Goal: Transaction & Acquisition: Purchase product/service

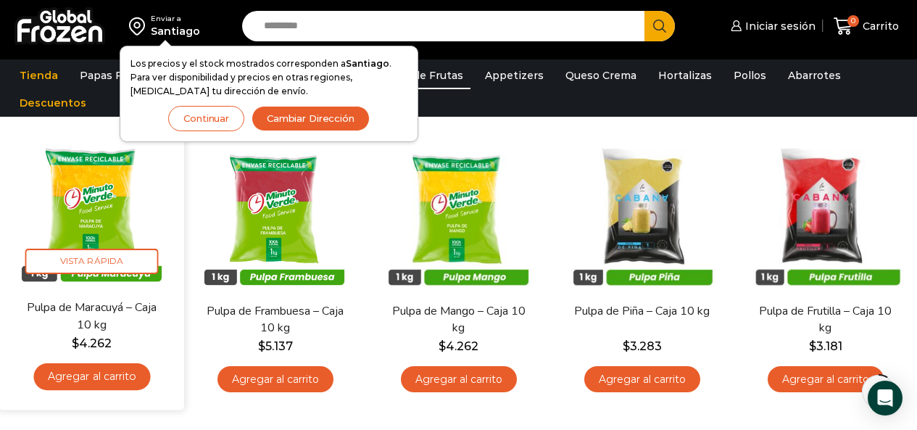
scroll to position [145, 0]
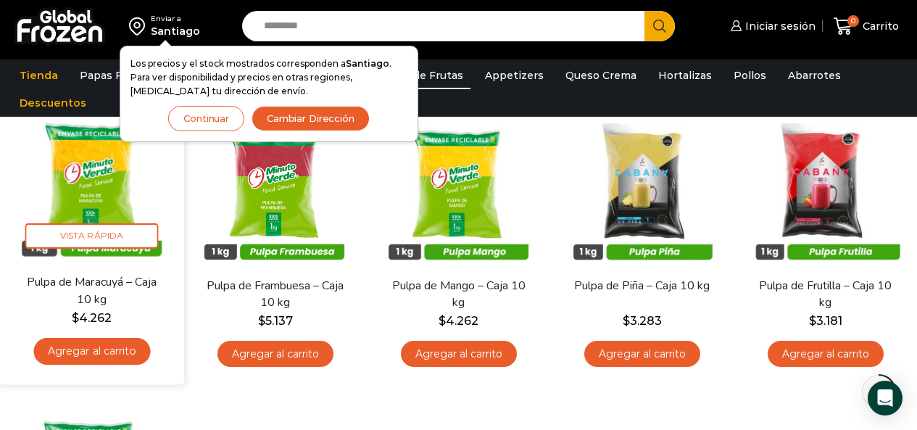
click at [139, 295] on link "Pulpa de Maracuyá – Caja 10 kg" at bounding box center [91, 291] width 146 height 34
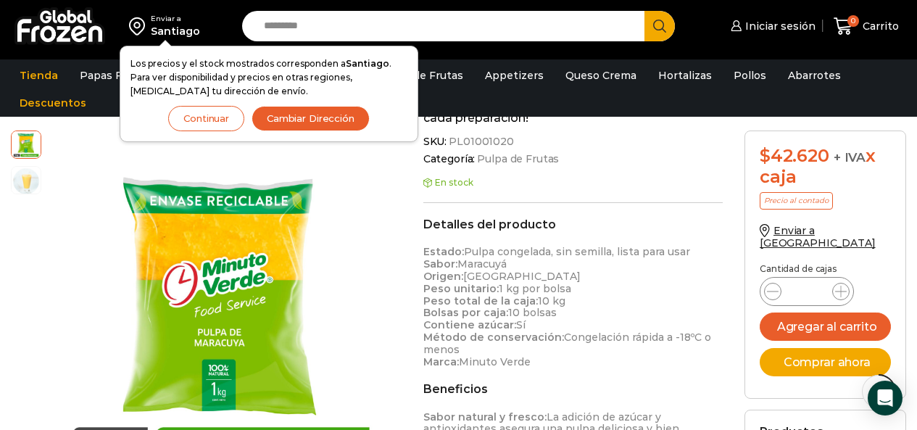
scroll to position [363, 0]
click at [868, 321] on button "Agregar al carrito" at bounding box center [825, 327] width 131 height 28
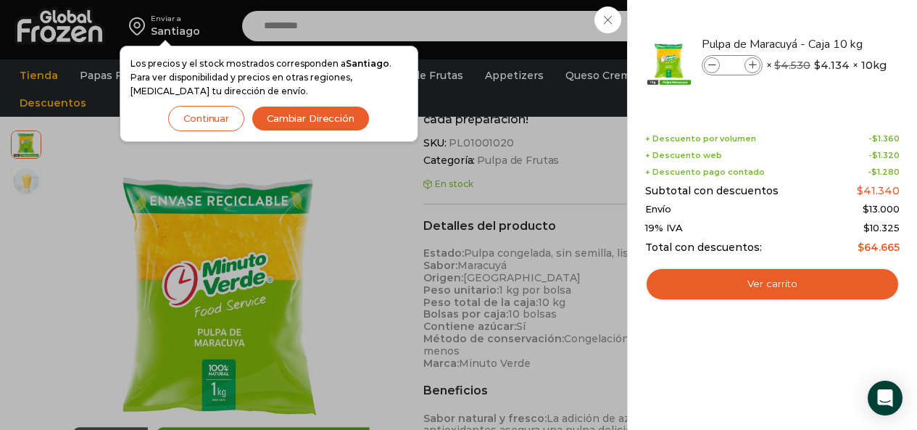
click at [830, 44] on div "1 [GEOGRAPHIC_DATA] 1 1 Shopping Cart *" at bounding box center [866, 26] width 73 height 34
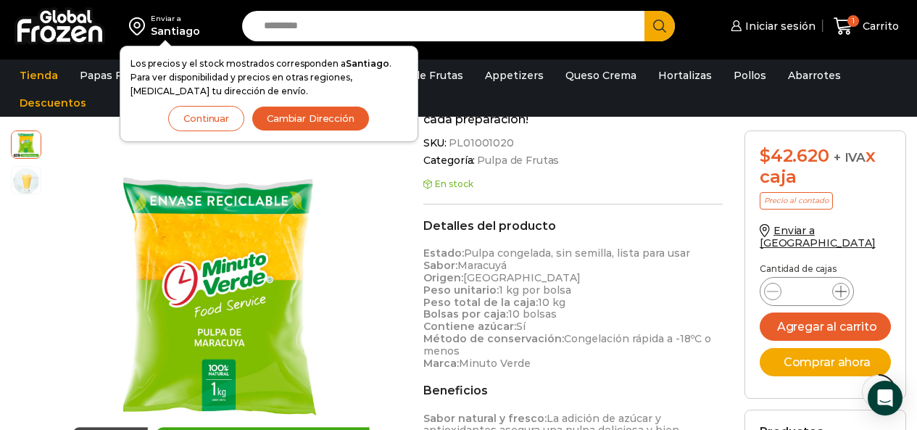
click at [841, 286] on icon at bounding box center [841, 292] width 12 height 12
type input "*"
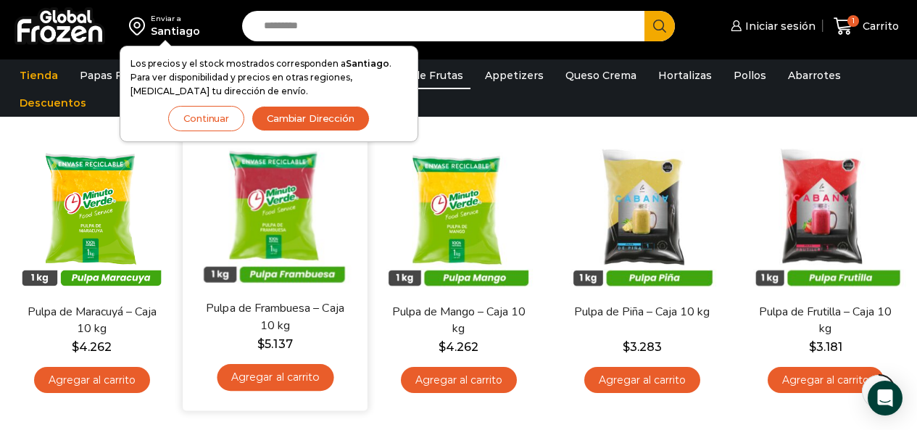
scroll to position [145, 0]
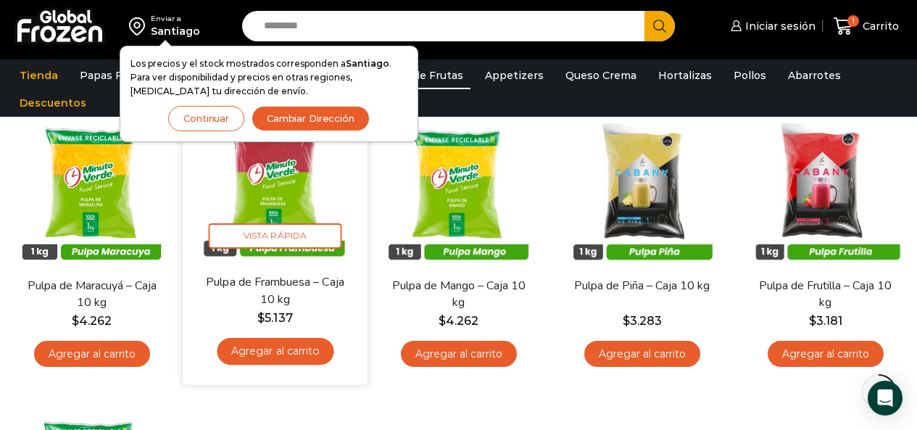
click at [300, 294] on link "Pulpa de Frambuesa – Caja 10 kg" at bounding box center [275, 291] width 146 height 34
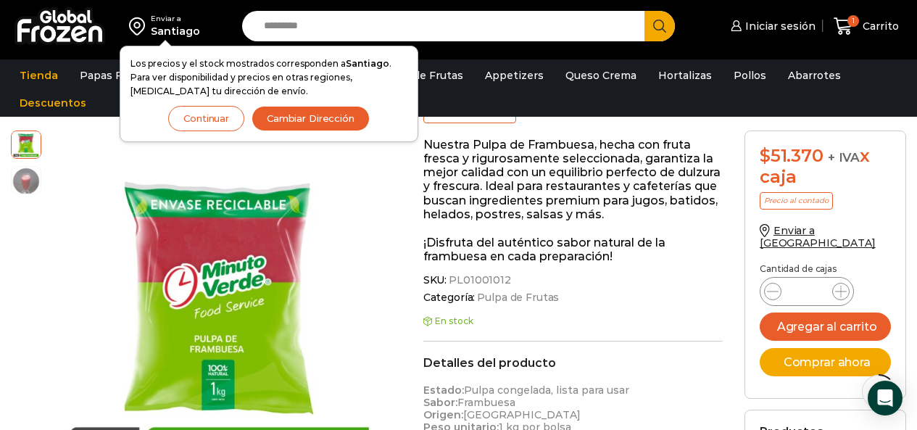
scroll to position [218, 0]
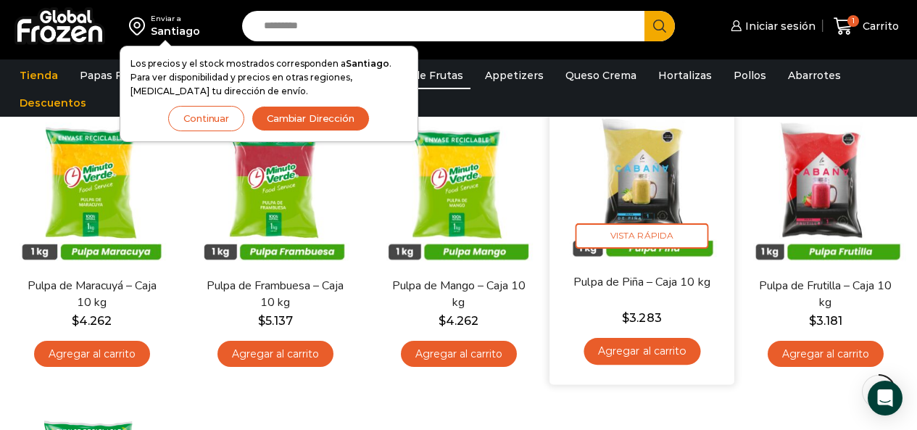
click at [663, 290] on link "Pulpa de Piña – Caja 10 kg" at bounding box center [642, 282] width 146 height 17
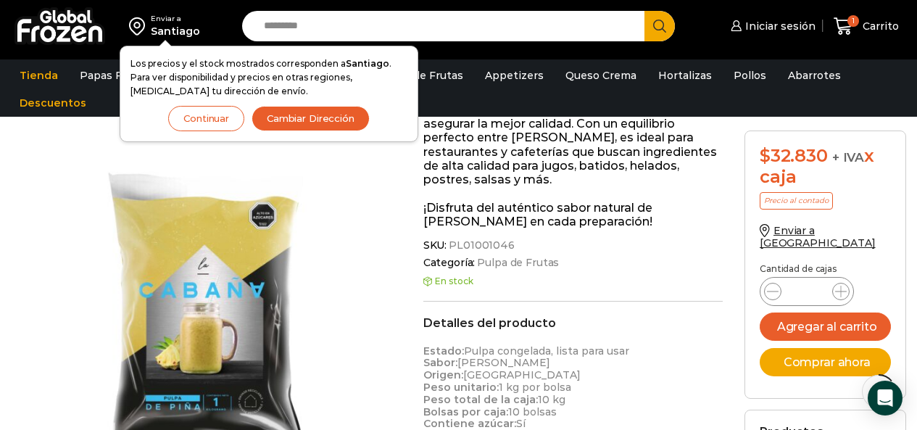
scroll to position [291, 0]
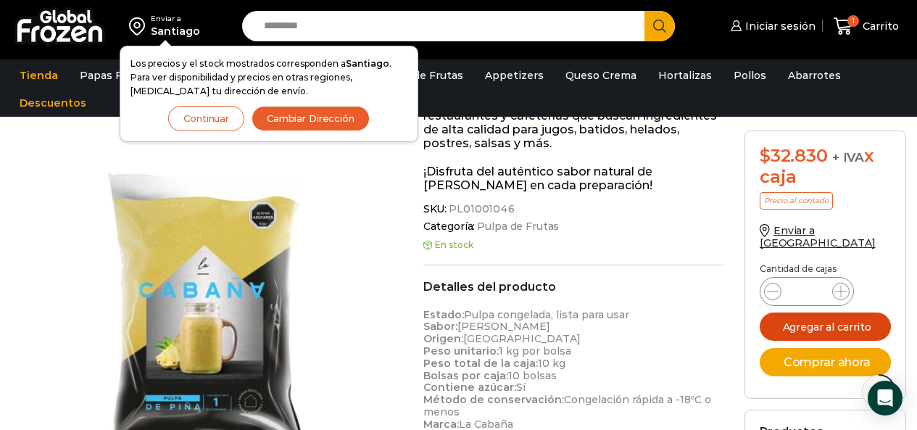
click at [825, 323] on button "Agregar al carrito" at bounding box center [825, 327] width 131 height 28
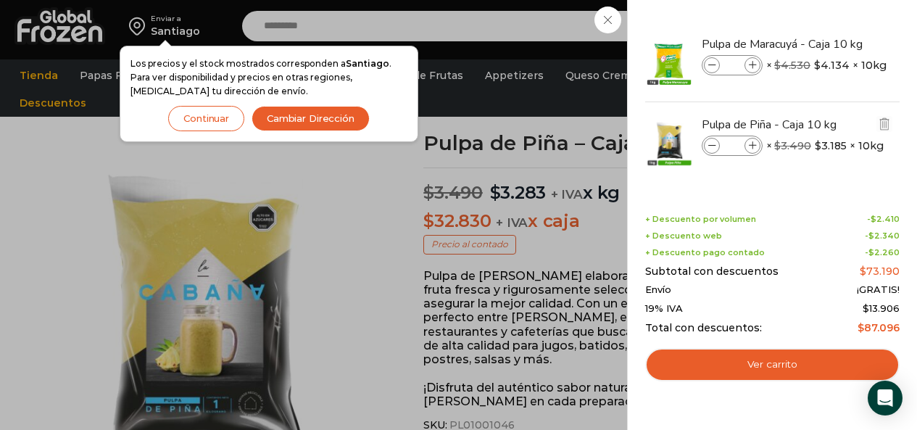
scroll to position [73, 0]
click at [749, 68] on icon at bounding box center [753, 66] width 8 height 8
type input "*"
click at [830, 22] on div "3 Carrito 3 3 Shopping Cart *" at bounding box center [866, 26] width 73 height 34
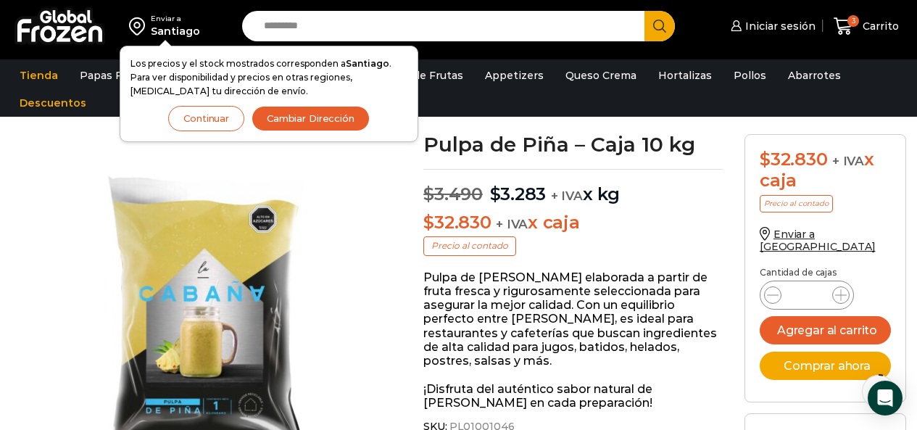
click at [326, 123] on button "Cambiar Dirección" at bounding box center [311, 118] width 118 height 25
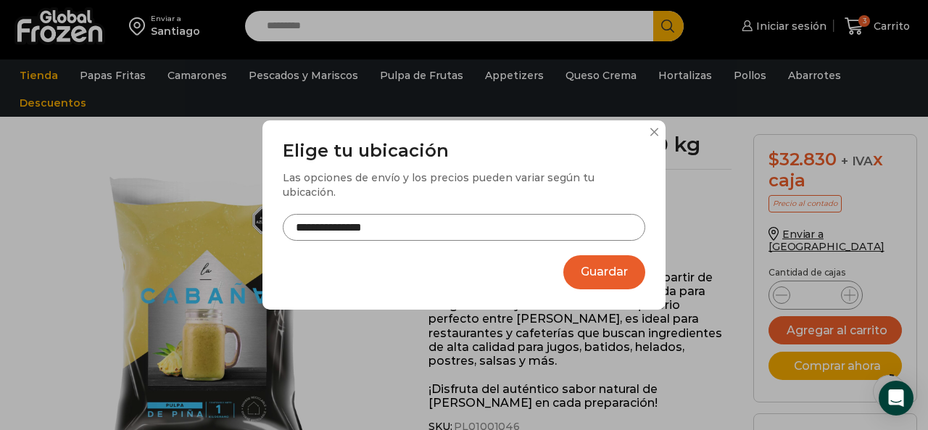
click at [486, 216] on input "**********" at bounding box center [464, 227] width 363 height 27
drag, startPoint x: 421, startPoint y: 221, endPoint x: 200, endPoint y: 236, distance: 221.7
click at [177, 238] on div "**********" at bounding box center [464, 215] width 928 height 430
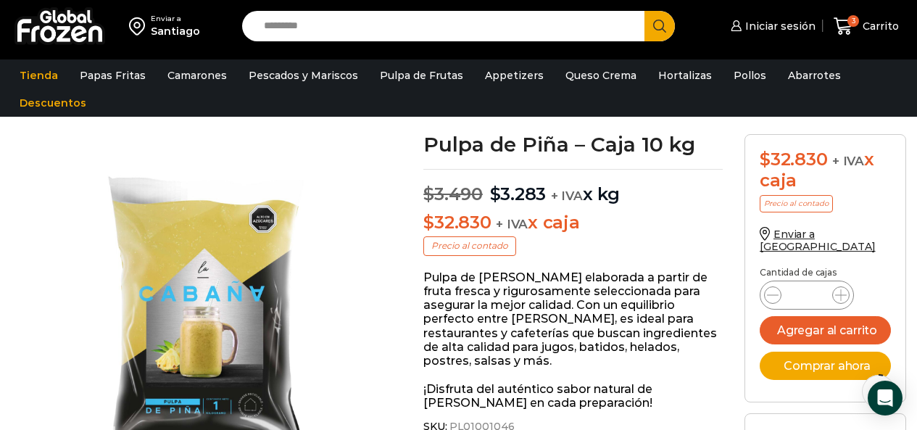
click at [193, 26] on div "Santiago" at bounding box center [175, 31] width 49 height 15
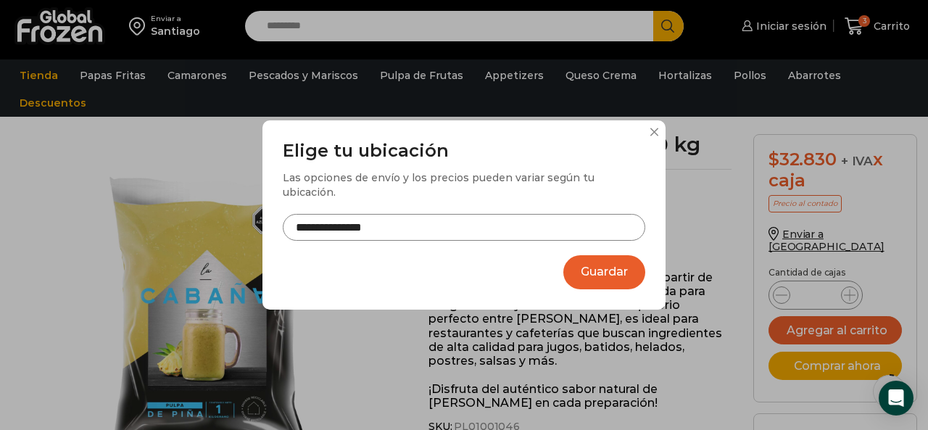
click at [396, 214] on input "**********" at bounding box center [464, 227] width 363 height 27
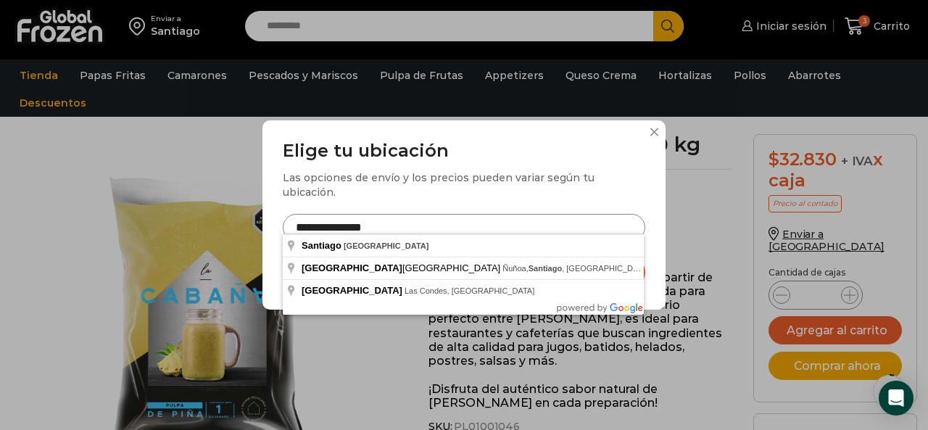
drag, startPoint x: 395, startPoint y: 213, endPoint x: 289, endPoint y: 226, distance: 107.3
click at [289, 226] on input "**********" at bounding box center [464, 227] width 363 height 27
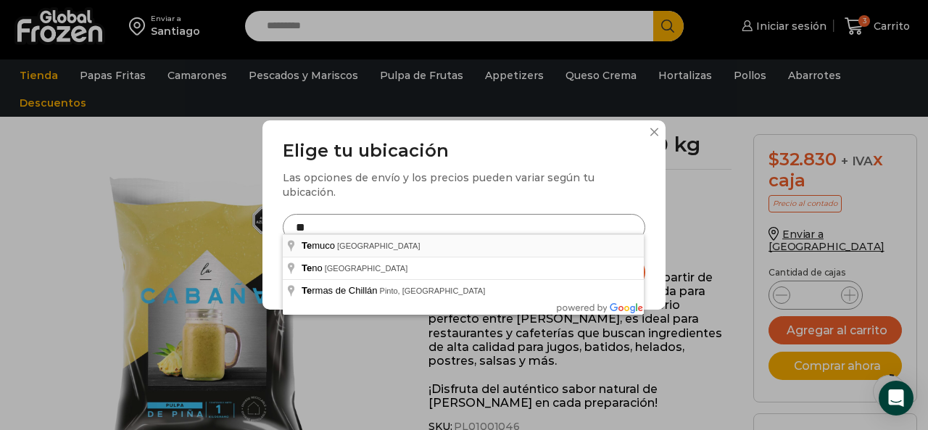
type input "**********"
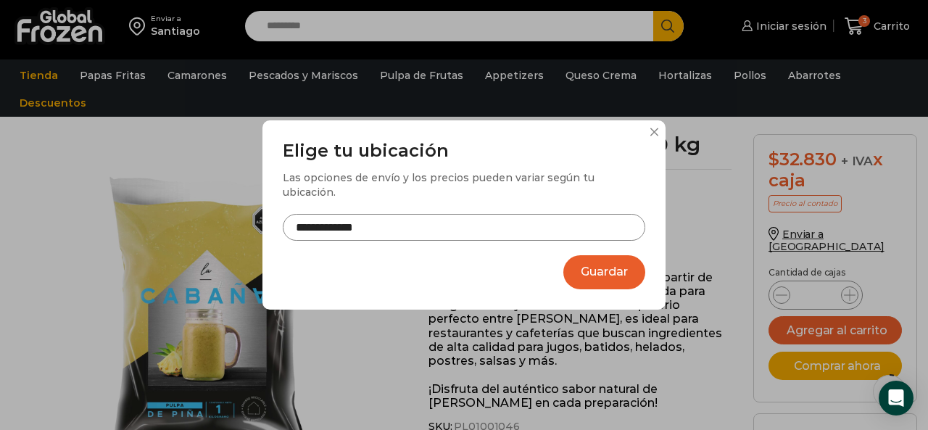
click at [617, 260] on button "Guardar" at bounding box center [604, 272] width 82 height 34
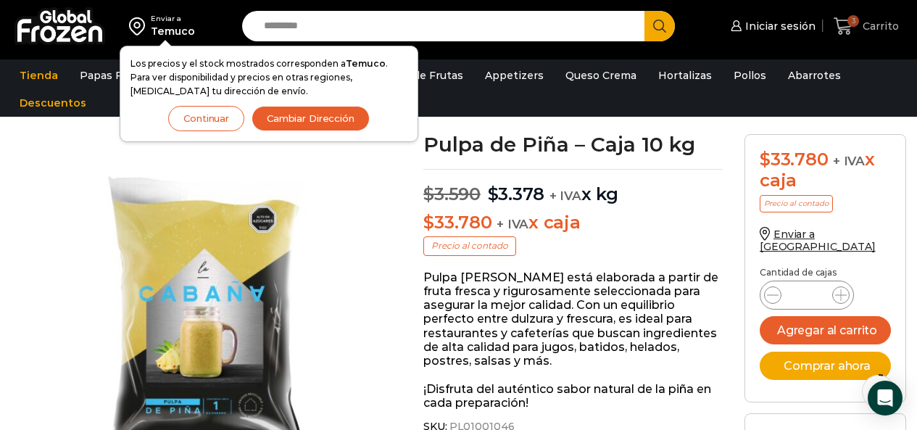
click at [883, 29] on span "Carrito" at bounding box center [879, 26] width 40 height 15
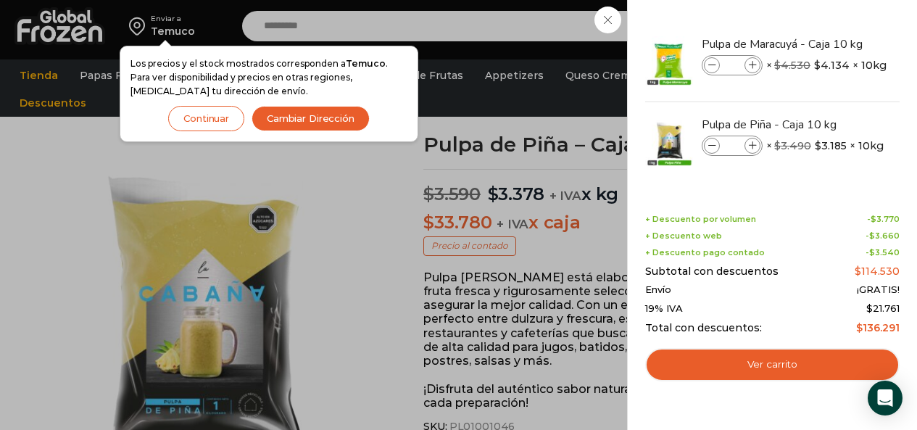
click at [205, 118] on button "Continuar" at bounding box center [206, 118] width 76 height 25
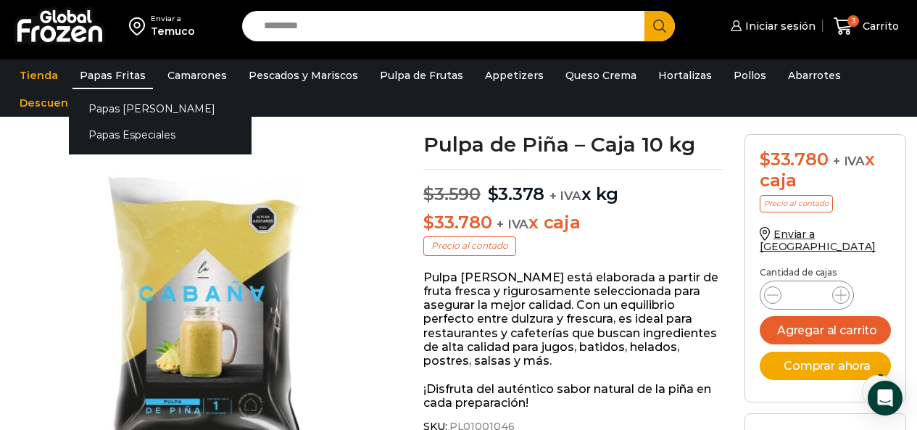
click at [120, 74] on link "Papas Fritas" at bounding box center [113, 76] width 80 height 28
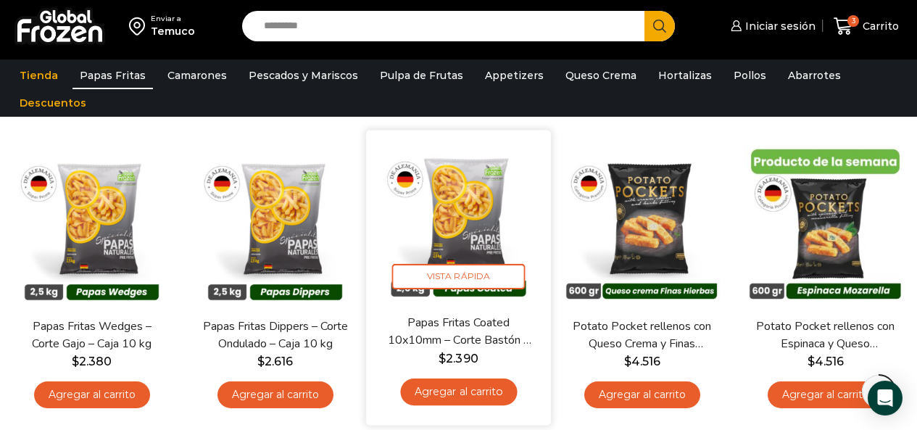
scroll to position [290, 0]
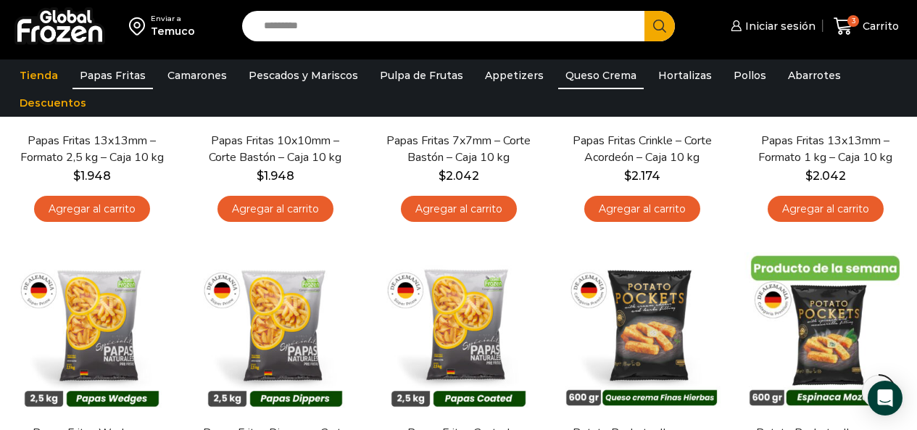
click at [603, 75] on link "Queso Crema" at bounding box center [601, 76] width 86 height 28
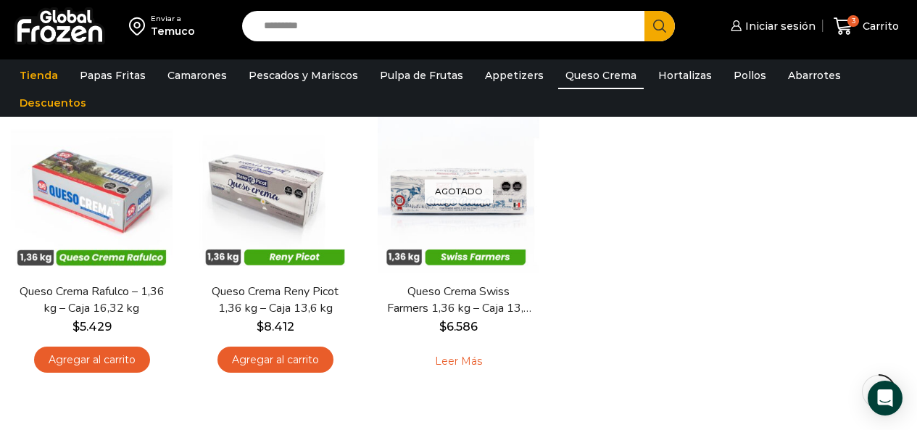
scroll to position [145, 0]
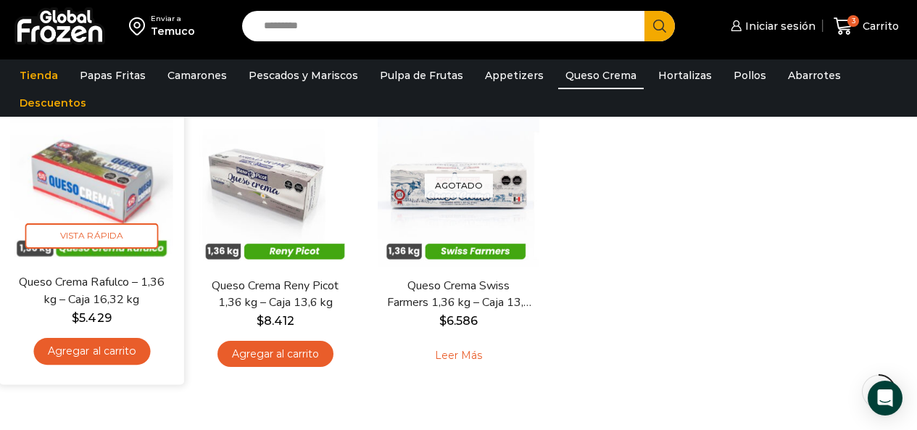
click at [105, 289] on link "Queso Crema Rafulco – 1,36 kg – Caja 16,32 kg" at bounding box center [91, 291] width 146 height 34
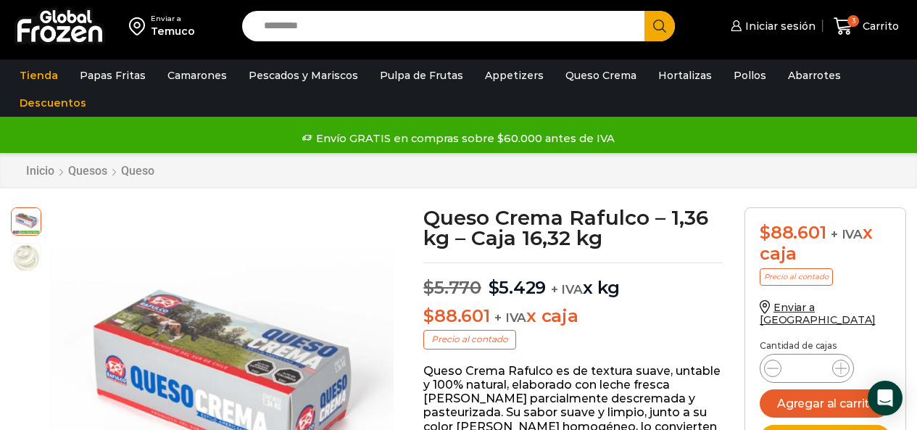
scroll to position [73, 0]
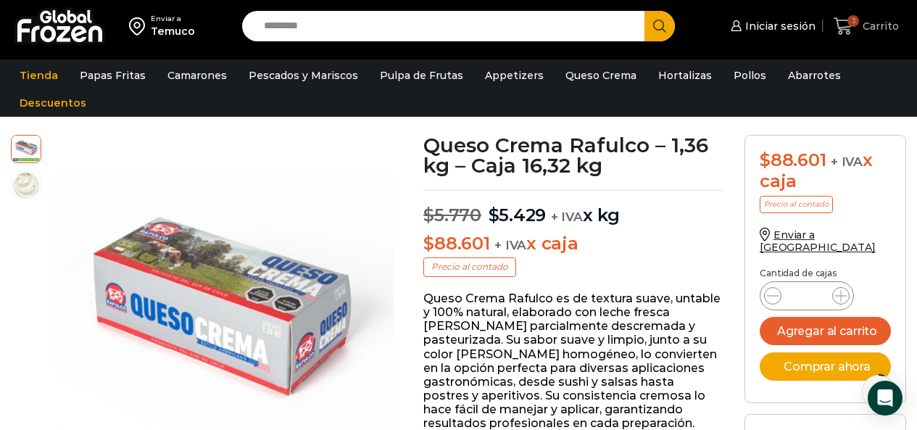
click at [893, 30] on span "Carrito" at bounding box center [879, 26] width 40 height 15
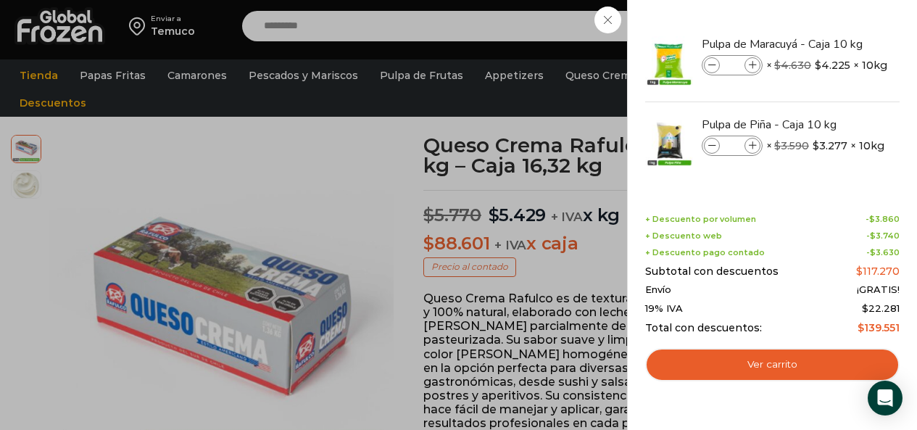
click at [830, 21] on div "3 [GEOGRAPHIC_DATA] 3 3 Shopping Cart * $" at bounding box center [866, 26] width 73 height 34
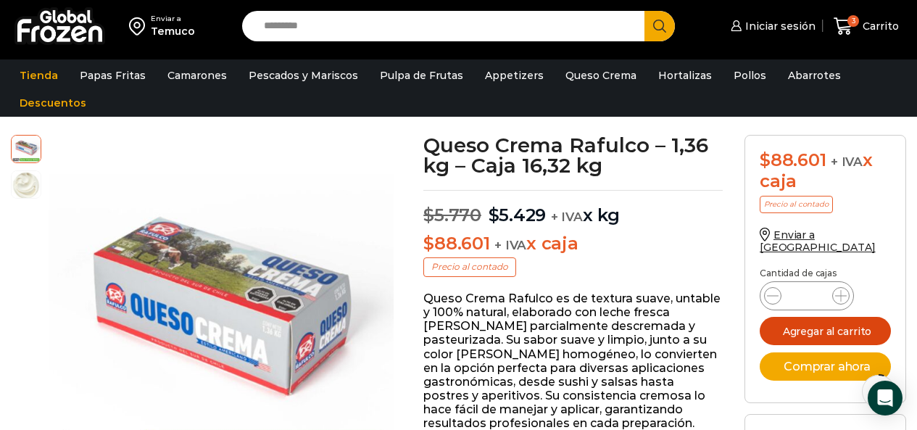
click at [843, 320] on button "Agregar al carrito" at bounding box center [825, 331] width 131 height 28
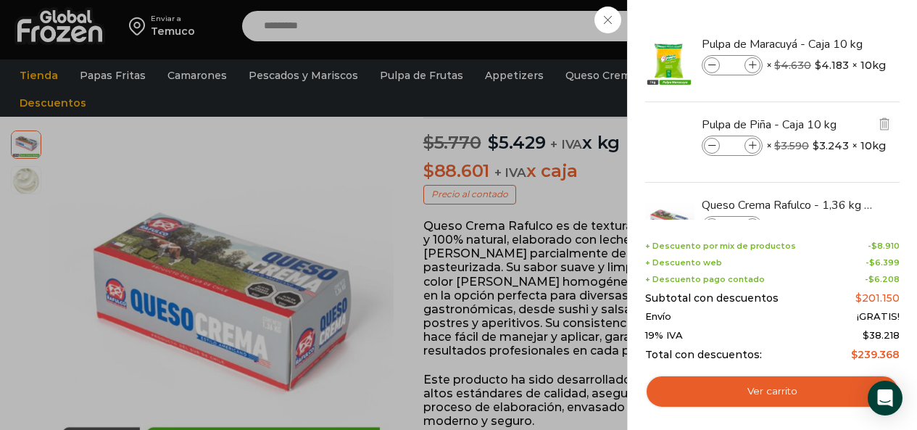
scroll to position [54, 0]
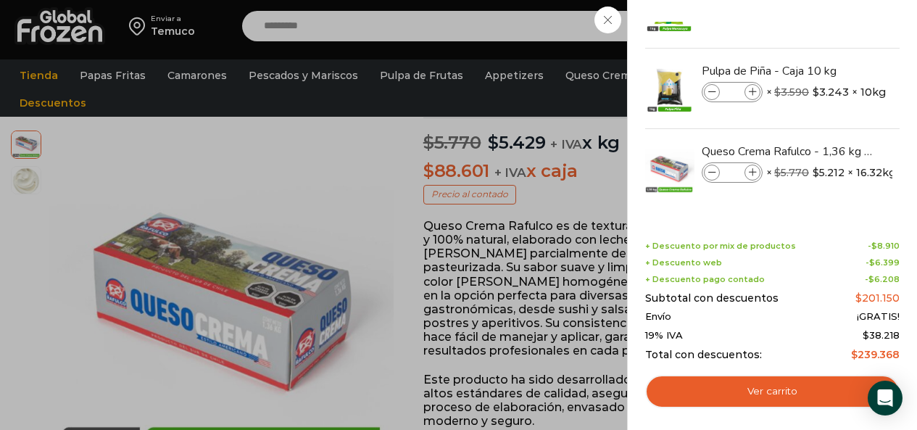
click at [830, 9] on div "4 [GEOGRAPHIC_DATA] 4 4 Shopping Cart *" at bounding box center [866, 26] width 73 height 34
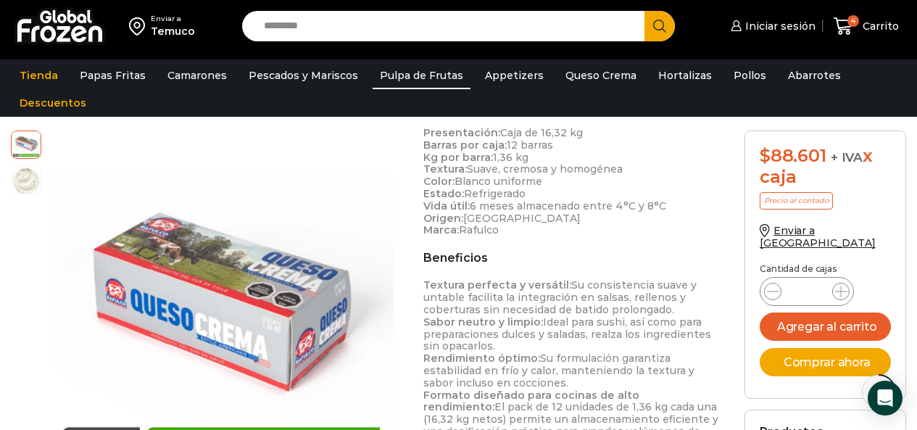
scroll to position [653, 0]
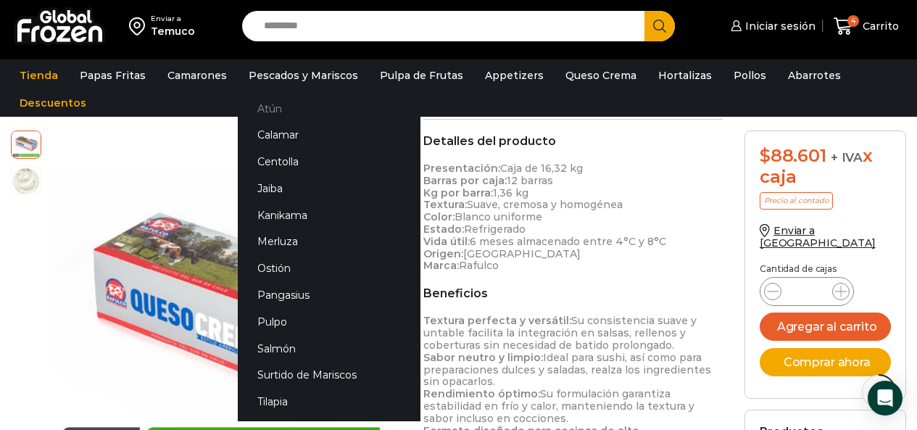
click at [288, 102] on link "Atún" at bounding box center [329, 108] width 183 height 27
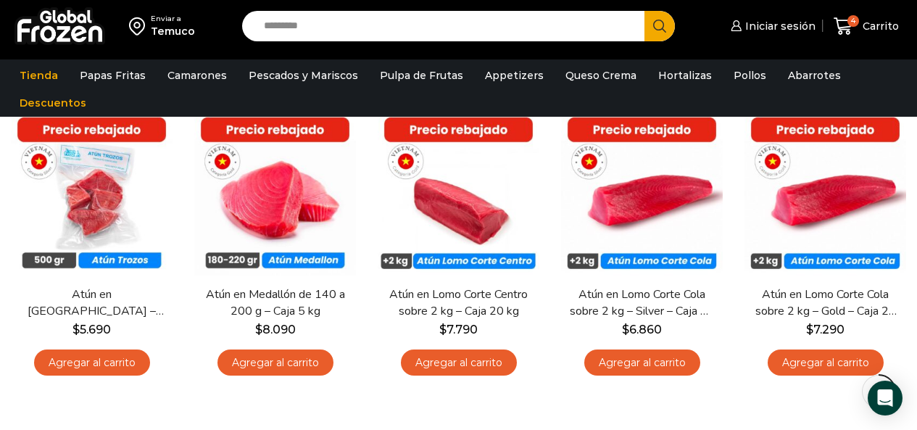
scroll to position [73, 0]
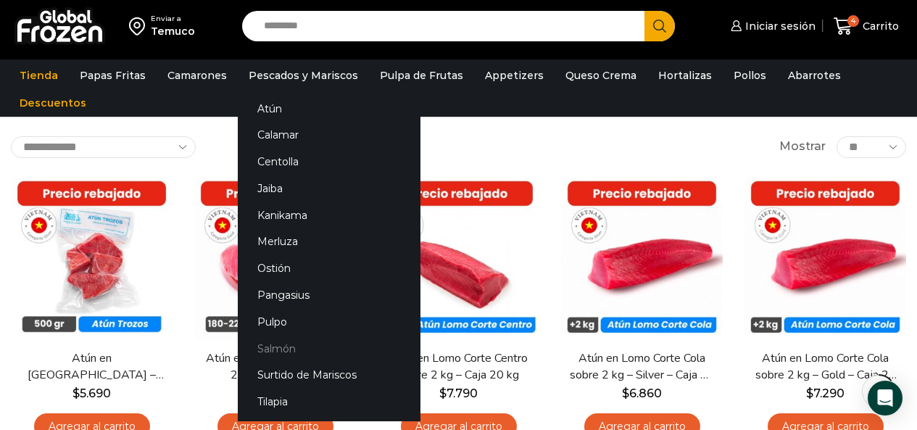
click at [310, 345] on link "Salmón" at bounding box center [329, 348] width 183 height 27
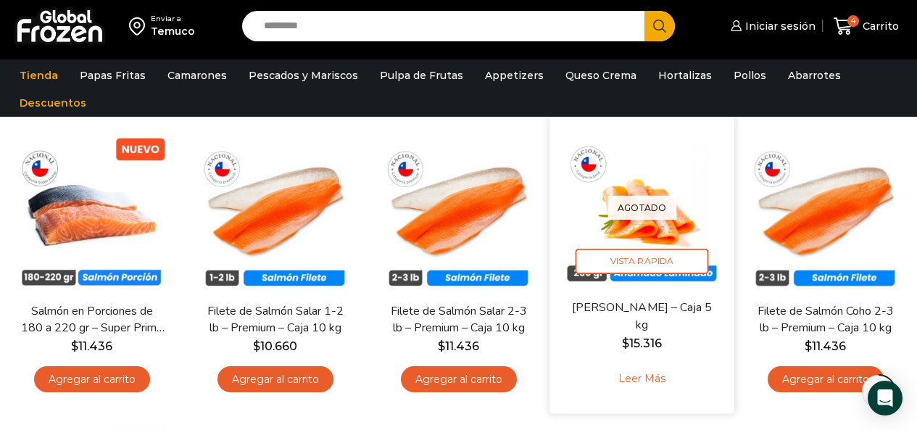
scroll to position [145, 0]
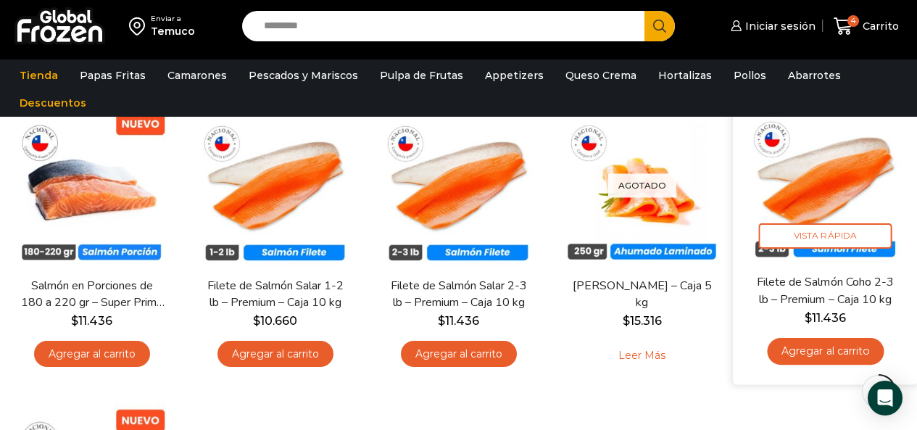
click at [829, 302] on link "Filete de Salmón Coho 2-3 lb – Premium – Caja 10 kg" at bounding box center [825, 291] width 146 height 34
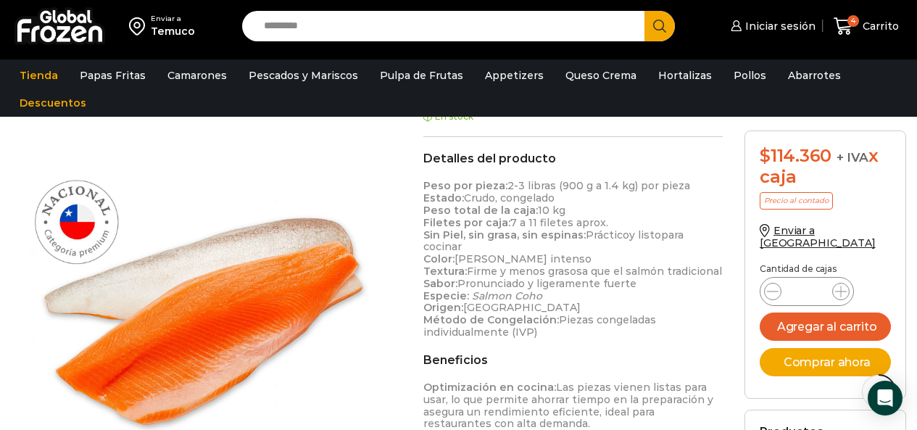
scroll to position [508, 0]
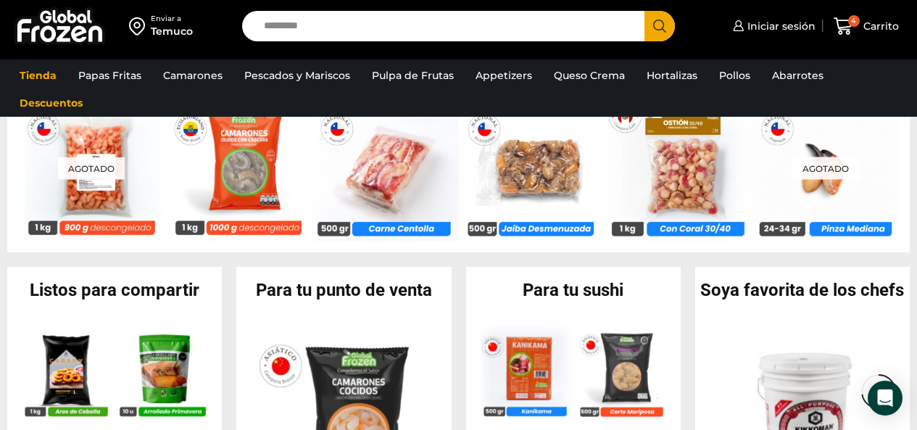
scroll to position [1160, 0]
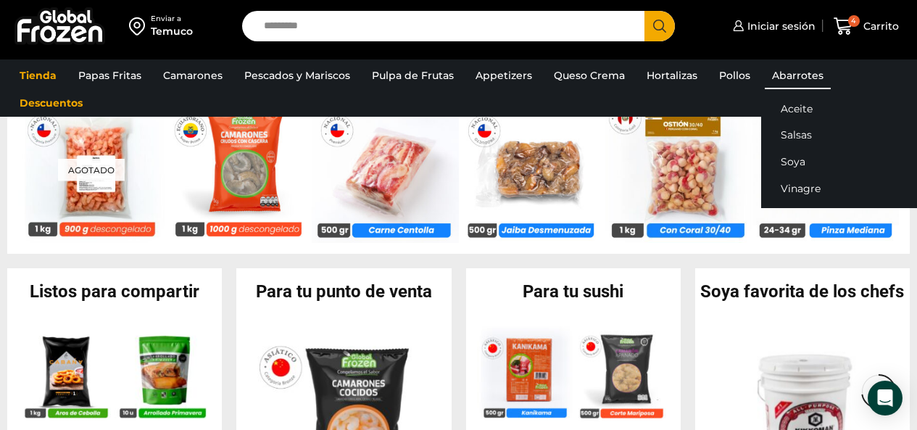
click at [776, 72] on link "Abarrotes" at bounding box center [798, 76] width 66 height 28
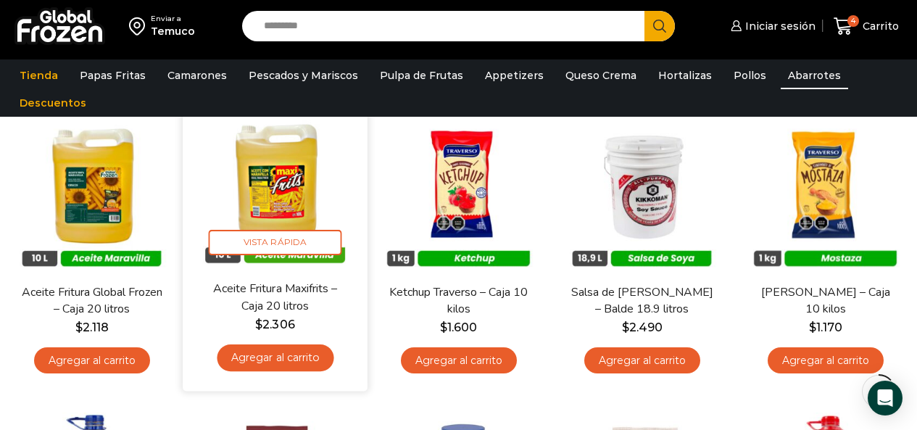
scroll to position [145, 0]
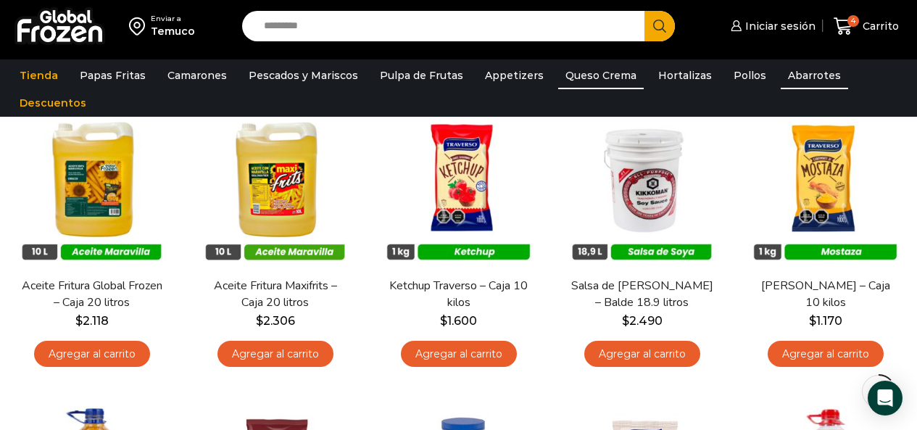
click at [610, 80] on link "Queso Crema" at bounding box center [601, 76] width 86 height 28
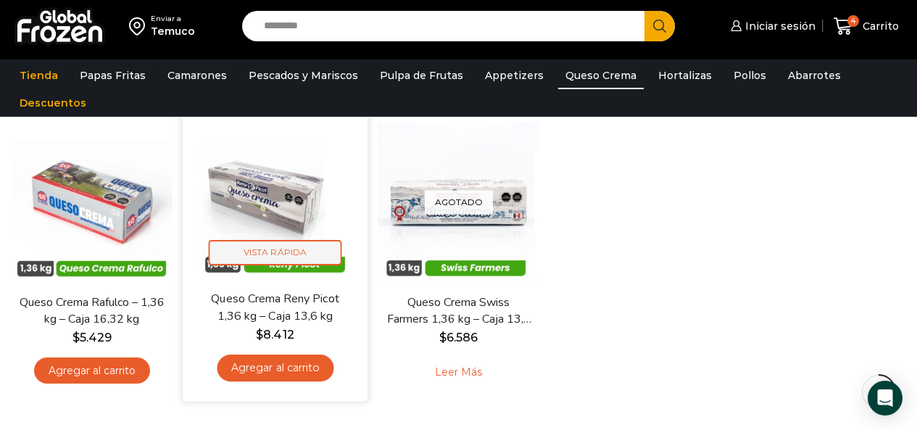
scroll to position [145, 0]
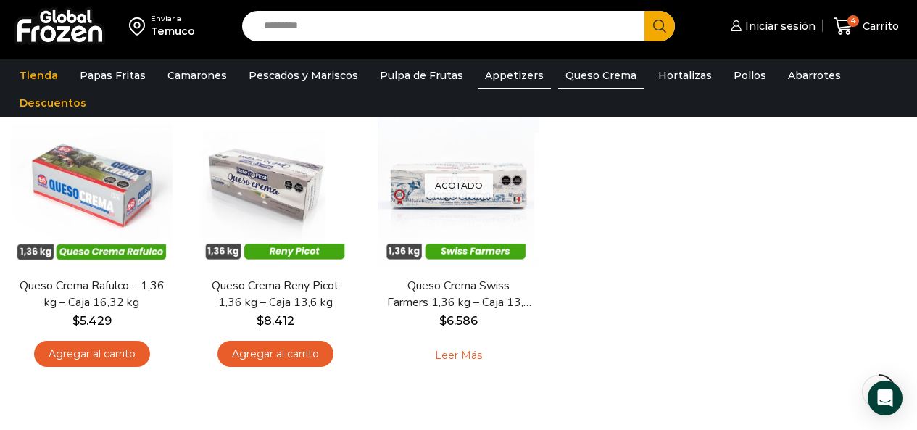
click at [484, 75] on link "Appetizers" at bounding box center [514, 76] width 73 height 28
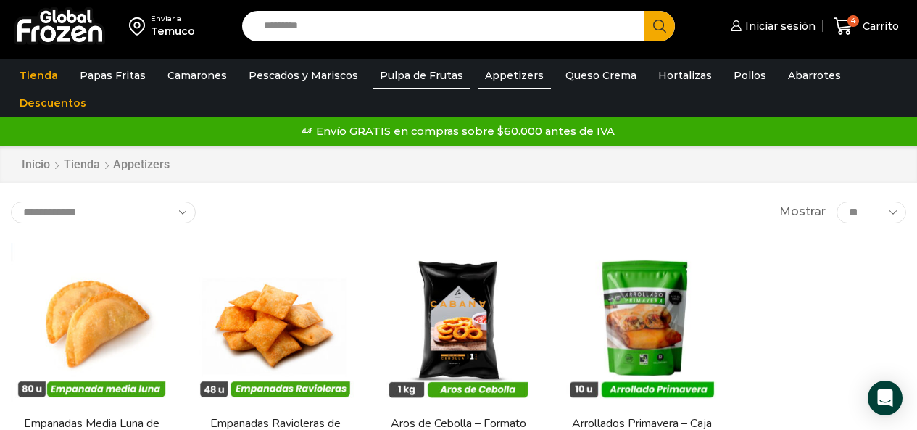
click at [398, 75] on link "Pulpa de Frutas" at bounding box center [422, 76] width 98 height 28
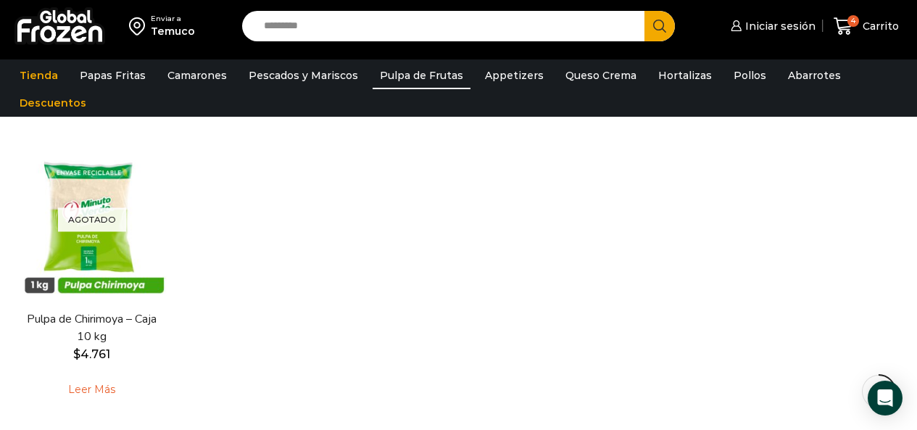
scroll to position [435, 0]
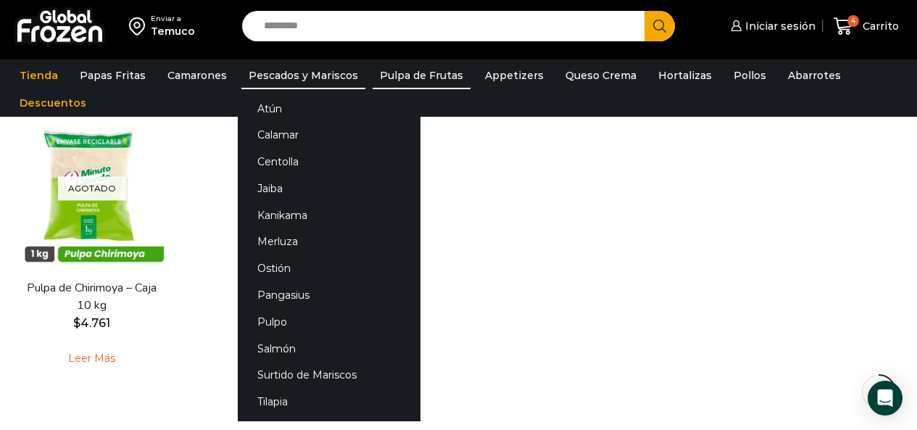
click at [278, 73] on link "Pescados y Mariscos" at bounding box center [303, 76] width 124 height 28
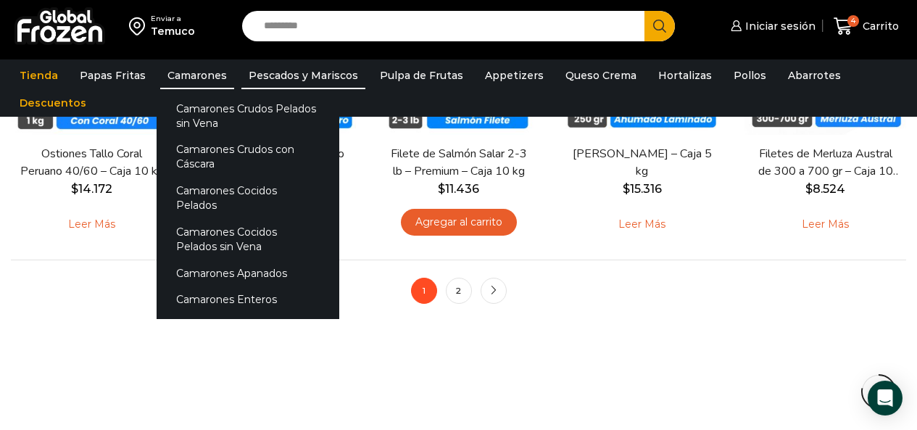
scroll to position [1160, 0]
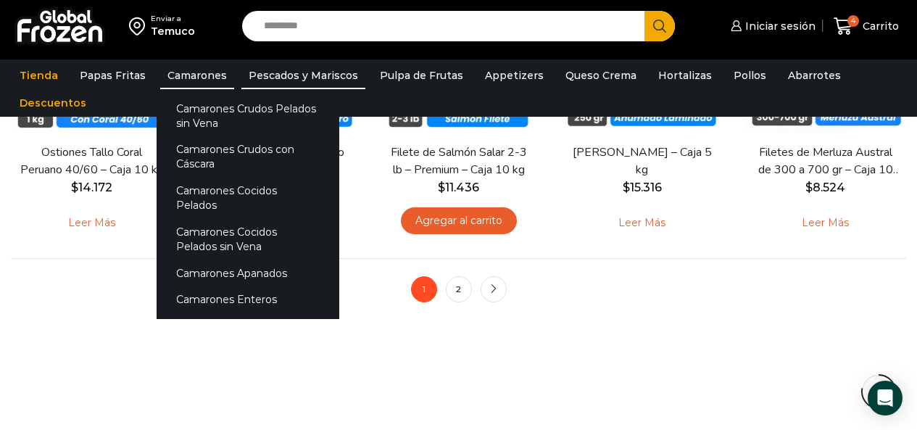
click at [188, 70] on link "Camarones" at bounding box center [197, 76] width 74 height 28
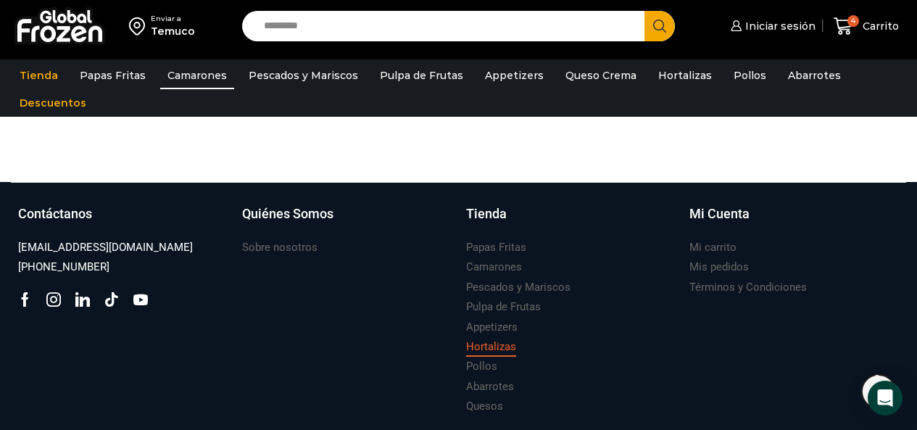
scroll to position [1484, 0]
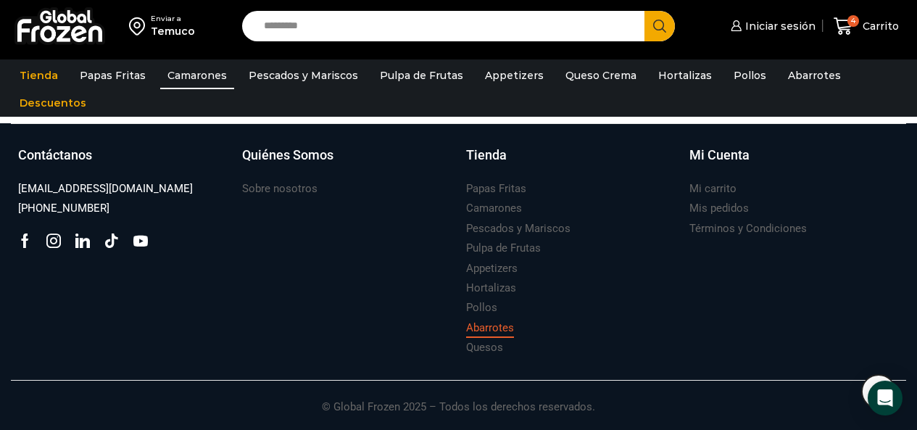
click at [505, 330] on h3 "Abarrotes" at bounding box center [490, 328] width 48 height 15
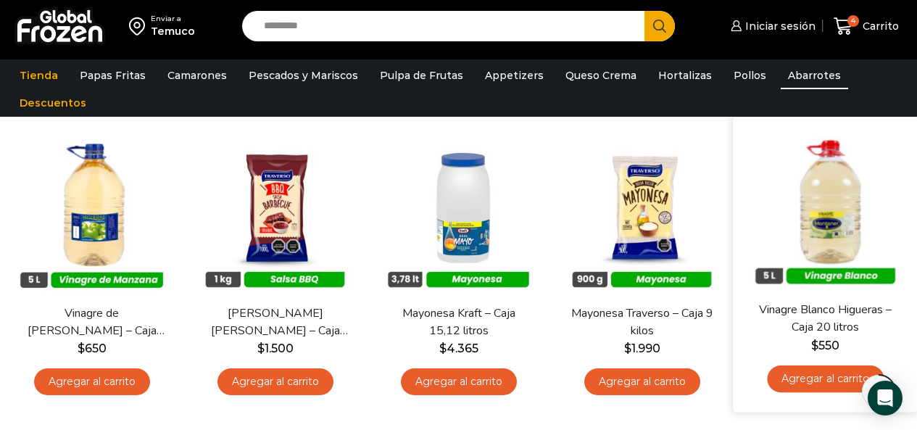
scroll to position [435, 0]
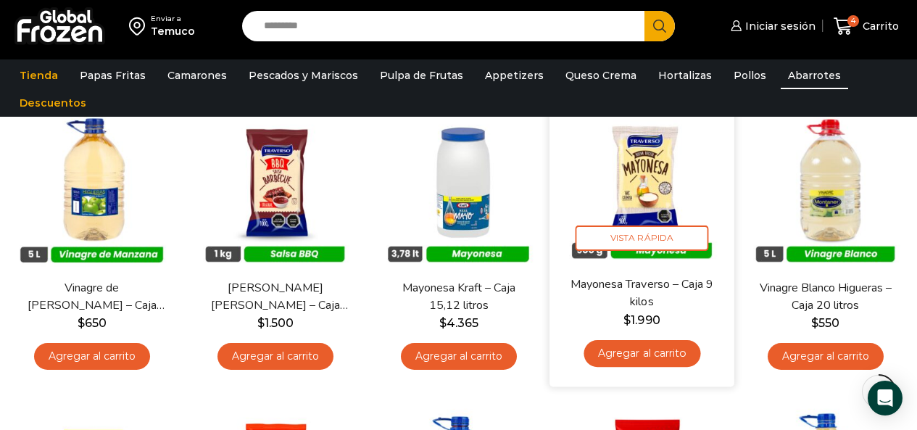
click at [666, 300] on link "Mayonesa Traverso – Caja 9 kilos" at bounding box center [642, 294] width 146 height 34
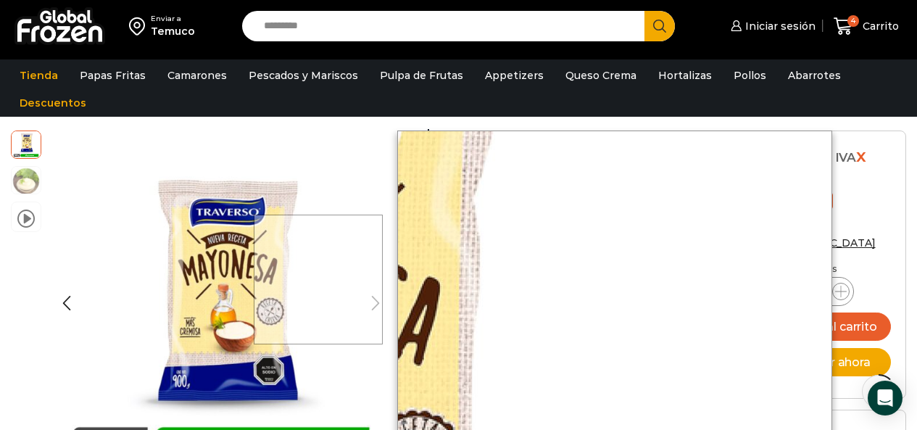
scroll to position [363, 0]
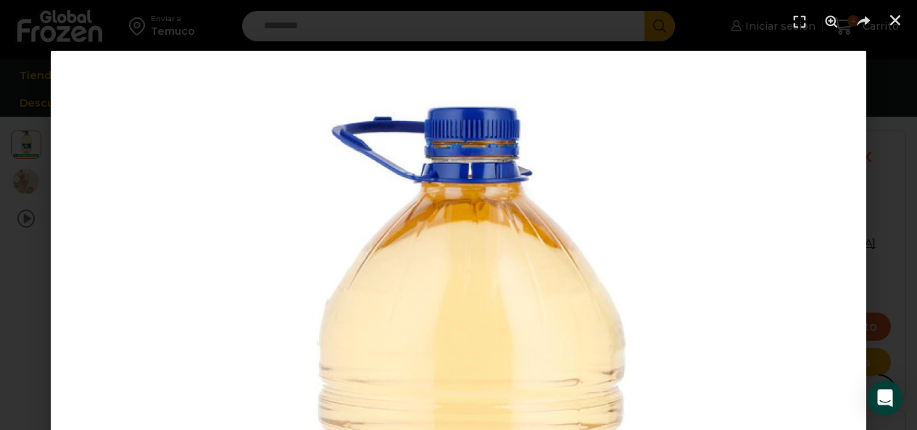
scroll to position [508, 0]
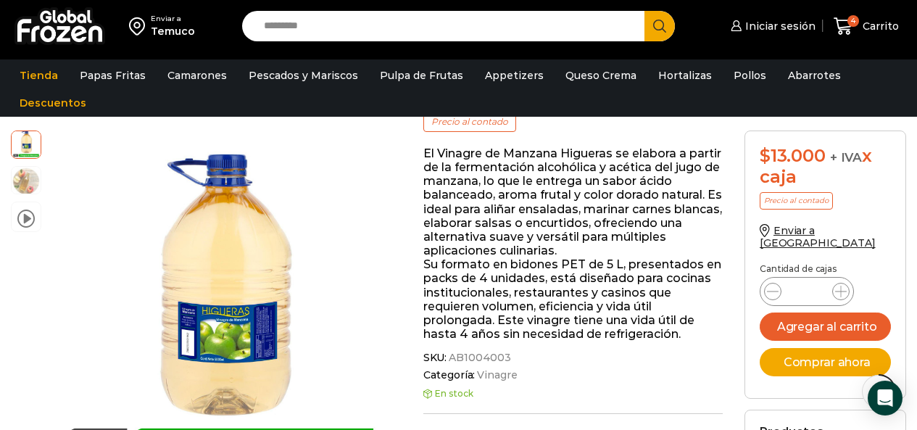
scroll to position [0, 0]
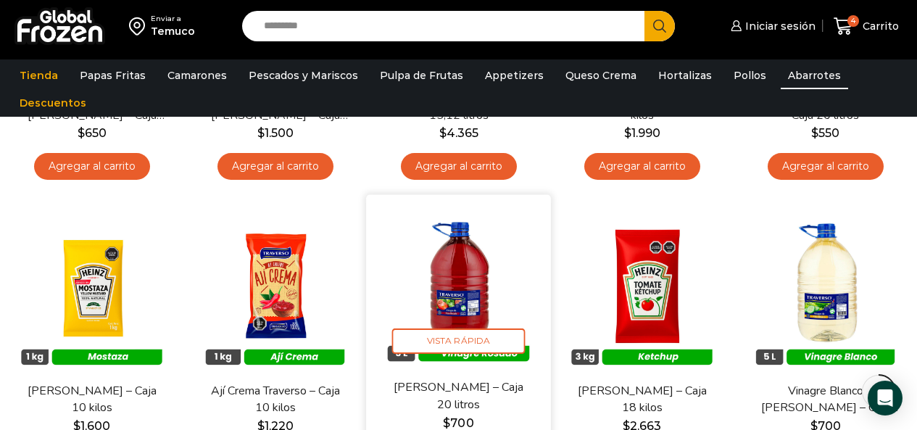
scroll to position [646, 0]
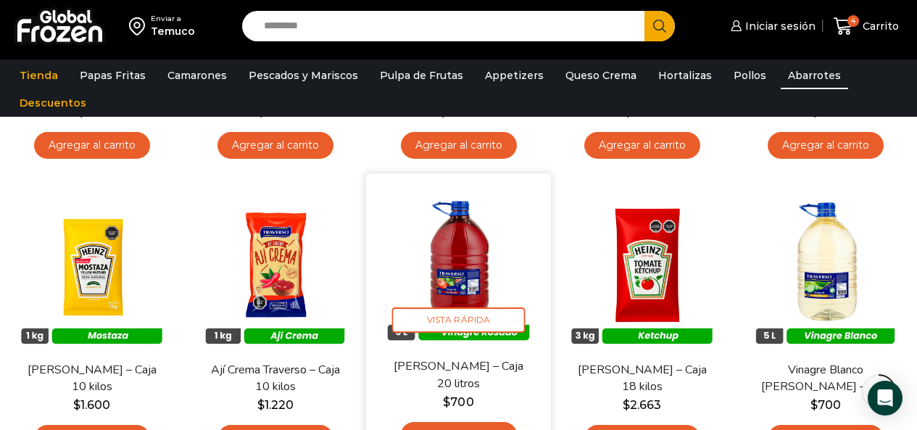
click at [461, 376] on link "[PERSON_NAME] – Caja 20 litros" at bounding box center [458, 376] width 146 height 34
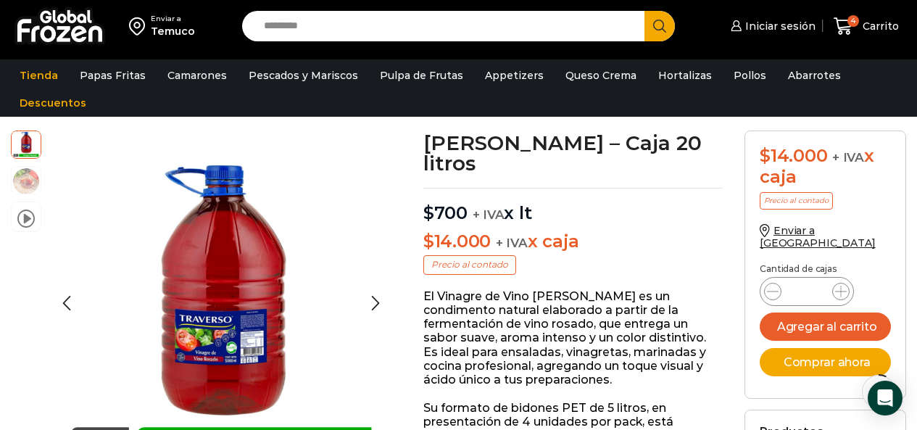
scroll to position [146, 0]
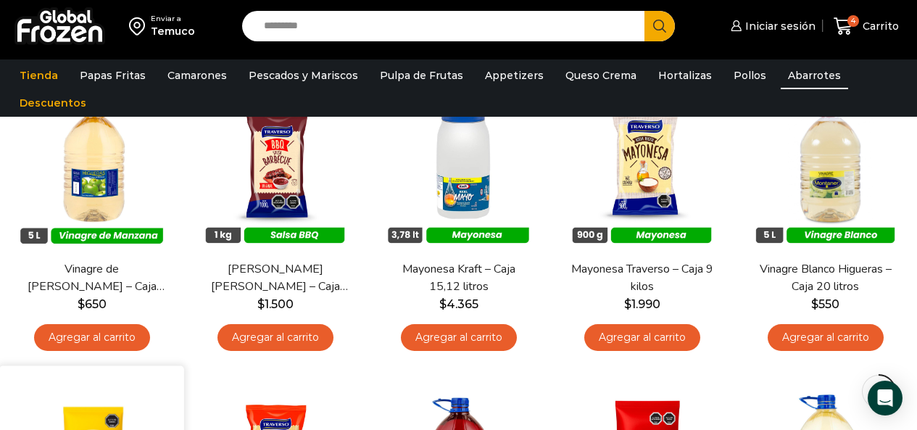
scroll to position [429, 0]
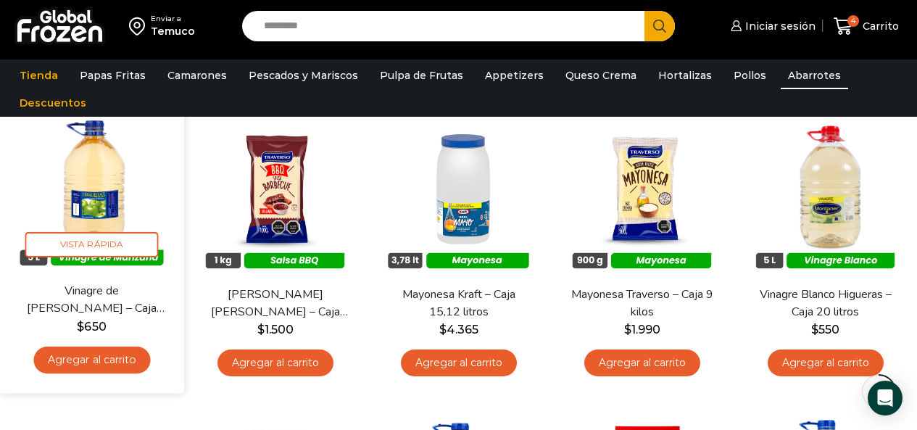
click at [95, 298] on link "Vinagre de [PERSON_NAME] – Caja 20 litros" at bounding box center [91, 301] width 146 height 34
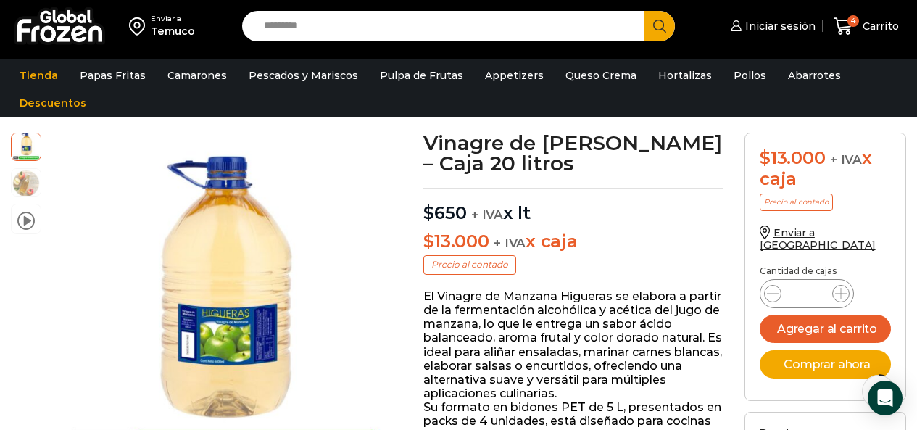
scroll to position [73, 0]
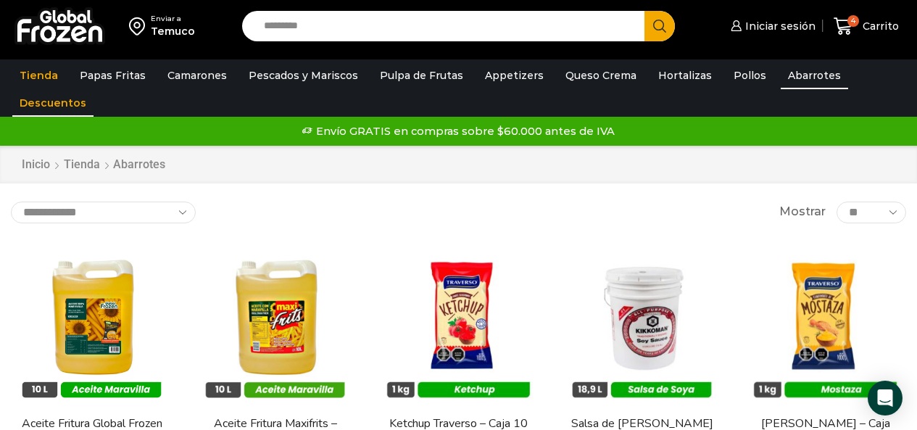
click at [38, 105] on link "Descuentos" at bounding box center [52, 103] width 81 height 28
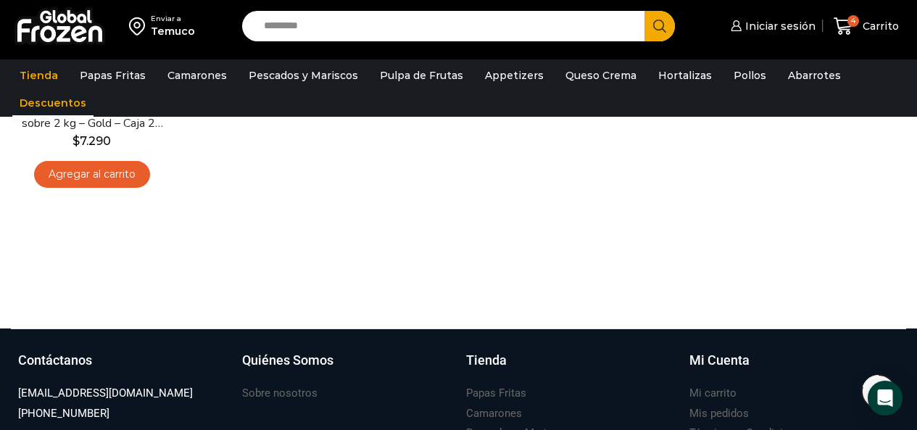
scroll to position [653, 0]
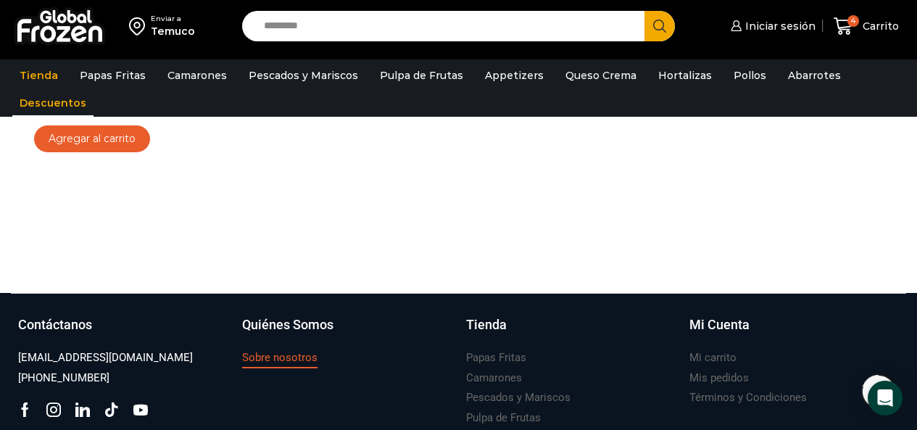
click at [272, 358] on h3 "Sobre nosotros" at bounding box center [279, 357] width 75 height 15
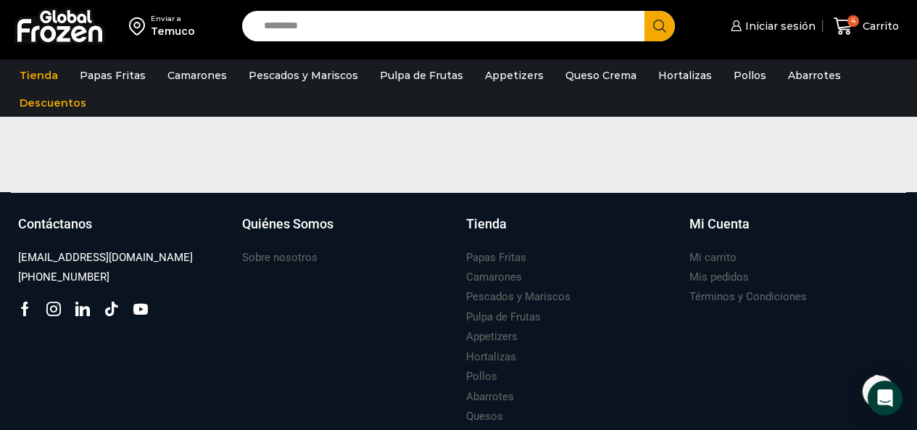
scroll to position [1229, 0]
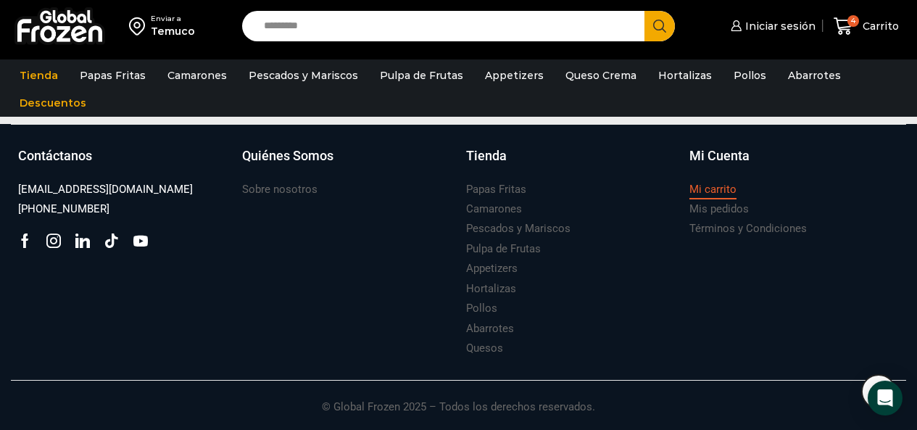
click at [730, 186] on h3 "Mi carrito" at bounding box center [713, 189] width 47 height 15
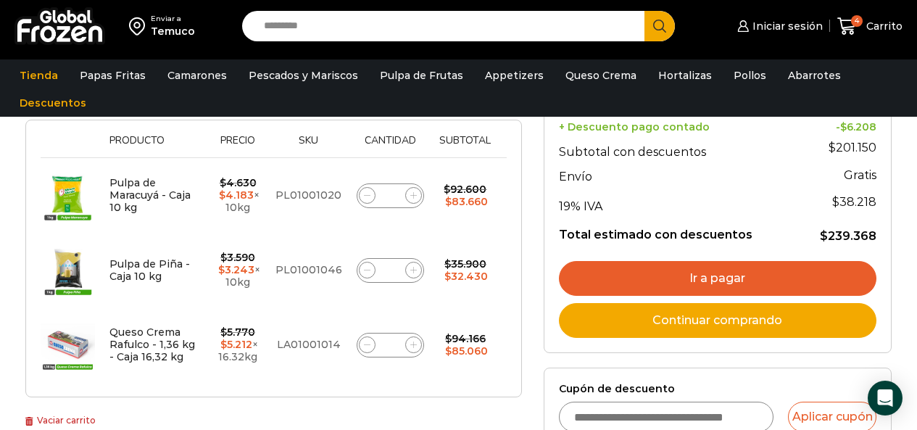
scroll to position [290, 0]
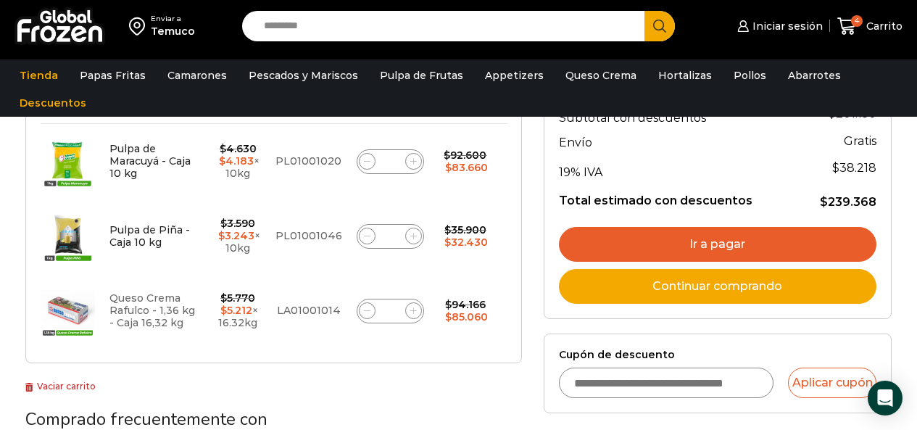
click at [136, 307] on link "Queso Crema Rafulco - 1,36 kg - Caja 16,32 kg" at bounding box center [153, 311] width 86 height 38
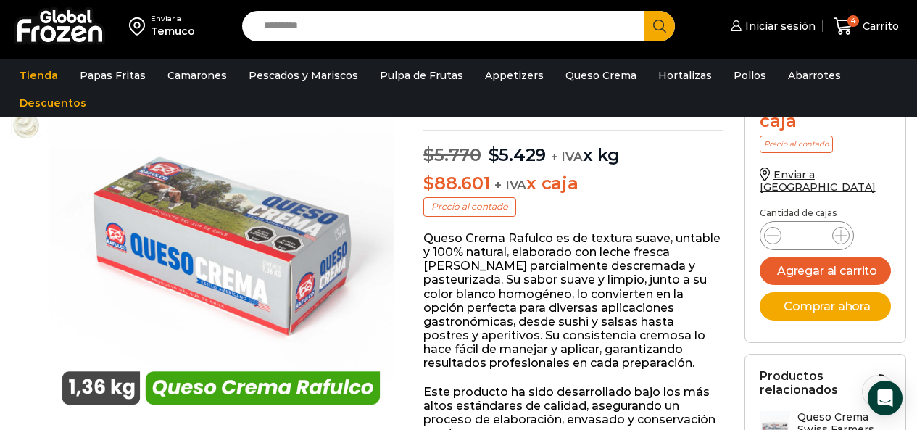
scroll to position [73, 0]
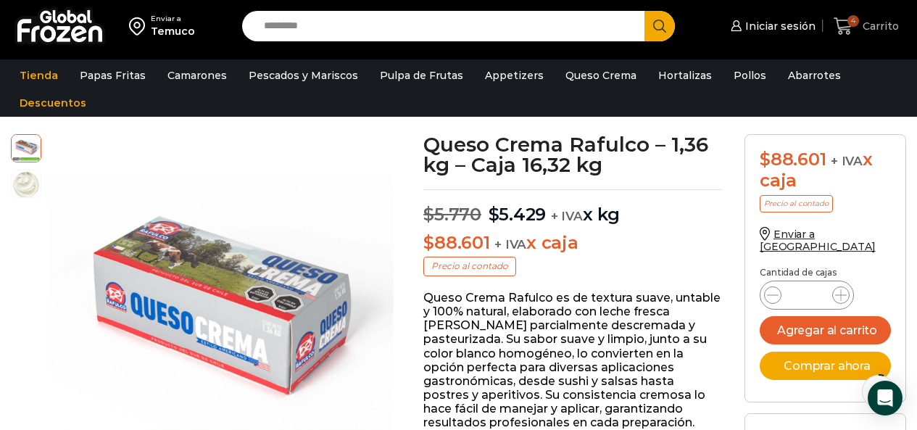
click at [893, 32] on span "Carrito" at bounding box center [879, 26] width 40 height 15
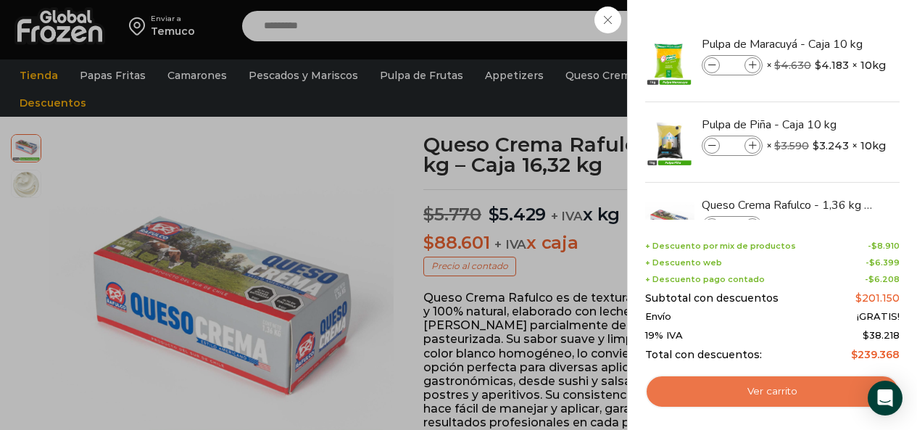
click at [767, 392] on link "Ver carrito" at bounding box center [772, 391] width 255 height 33
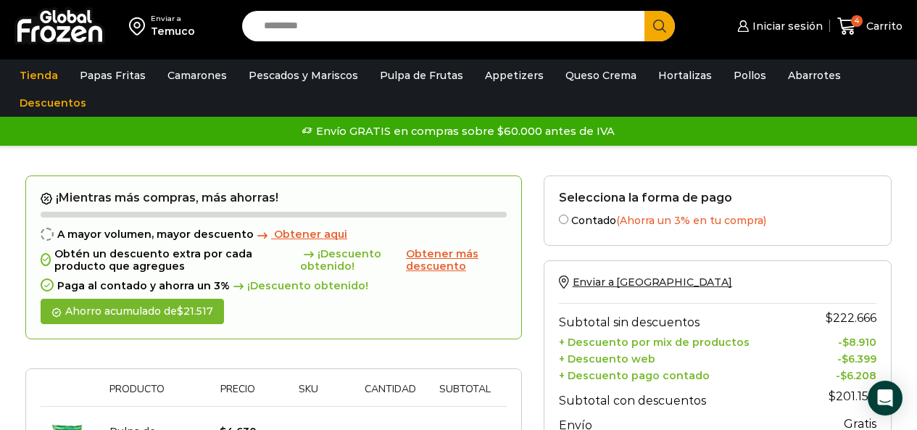
click at [422, 256] on span "Obtener más descuento" at bounding box center [442, 259] width 73 height 25
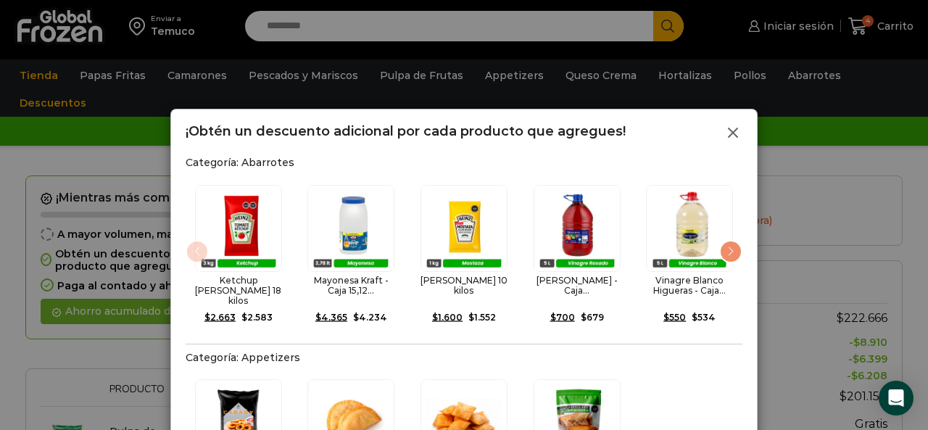
click at [732, 131] on line at bounding box center [733, 132] width 9 height 9
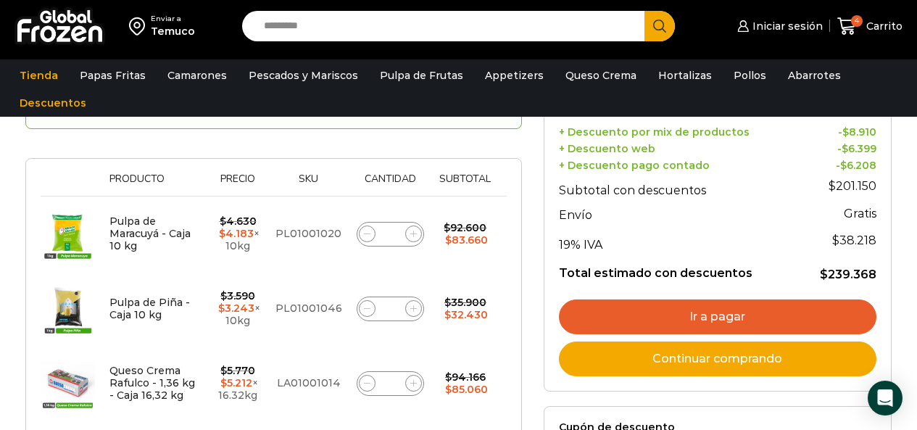
scroll to position [290, 0]
